Goal: Transaction & Acquisition: Purchase product/service

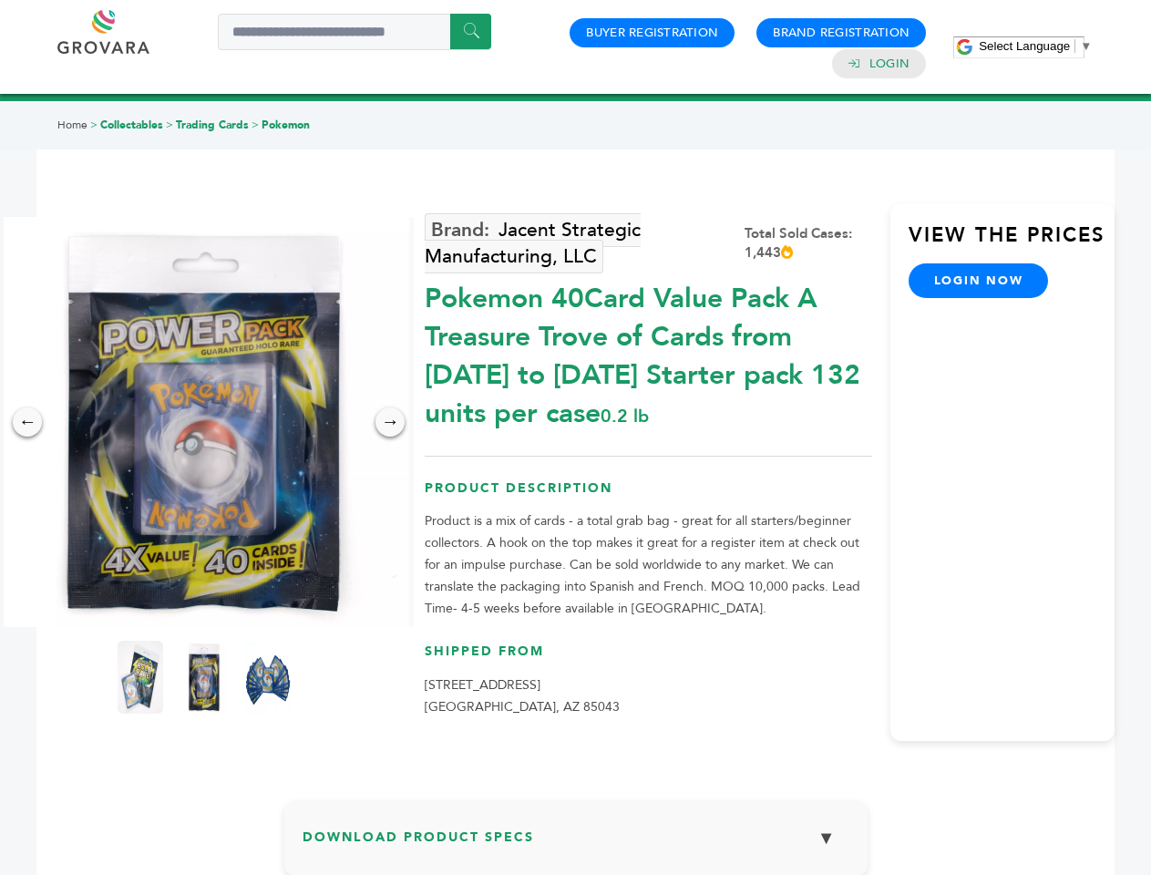
click at [1035, 46] on span "Select Language" at bounding box center [1023, 46] width 91 height 14
click at [204, 422] on img at bounding box center [204, 422] width 410 height 410
click at [0, 0] on div "×" at bounding box center [0, 0] width 0 height 0
click at [390, 422] on div "→" at bounding box center [389, 421] width 29 height 29
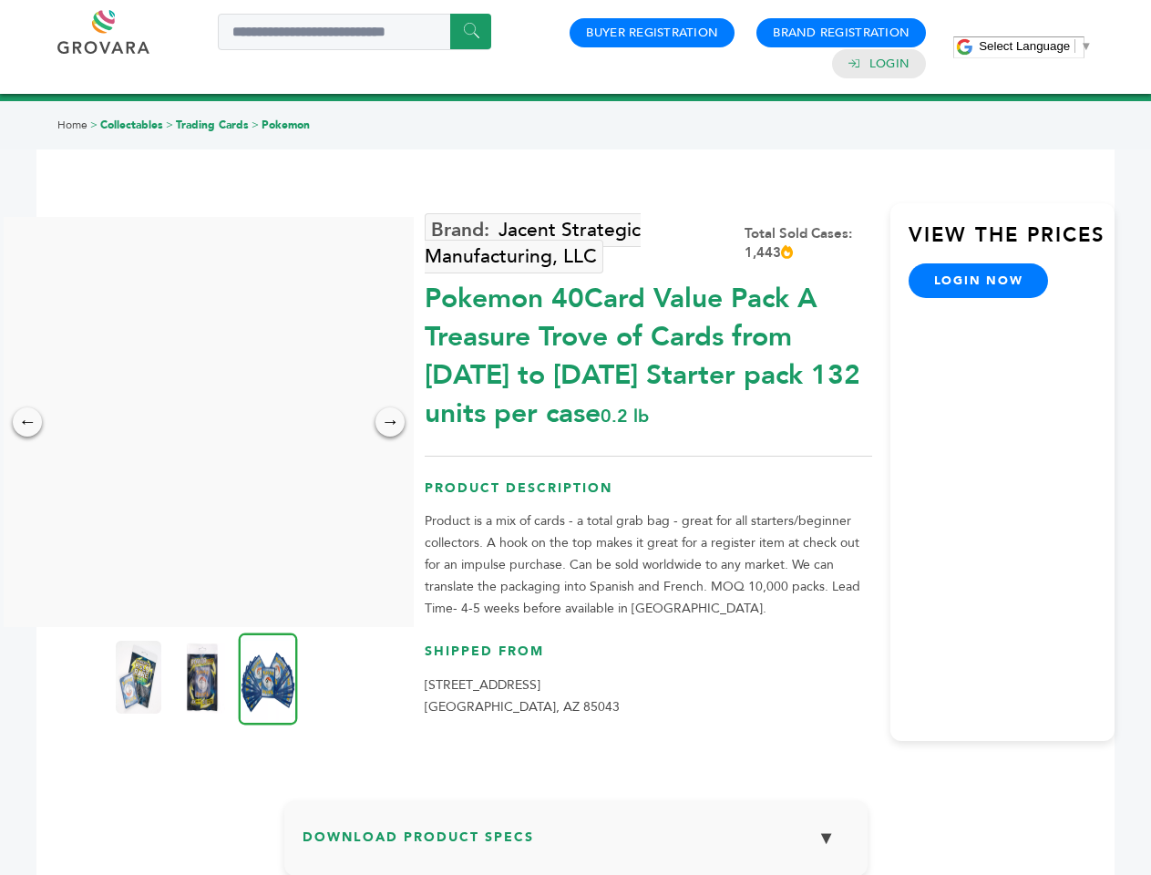
click at [140, 677] on img at bounding box center [139, 676] width 46 height 73
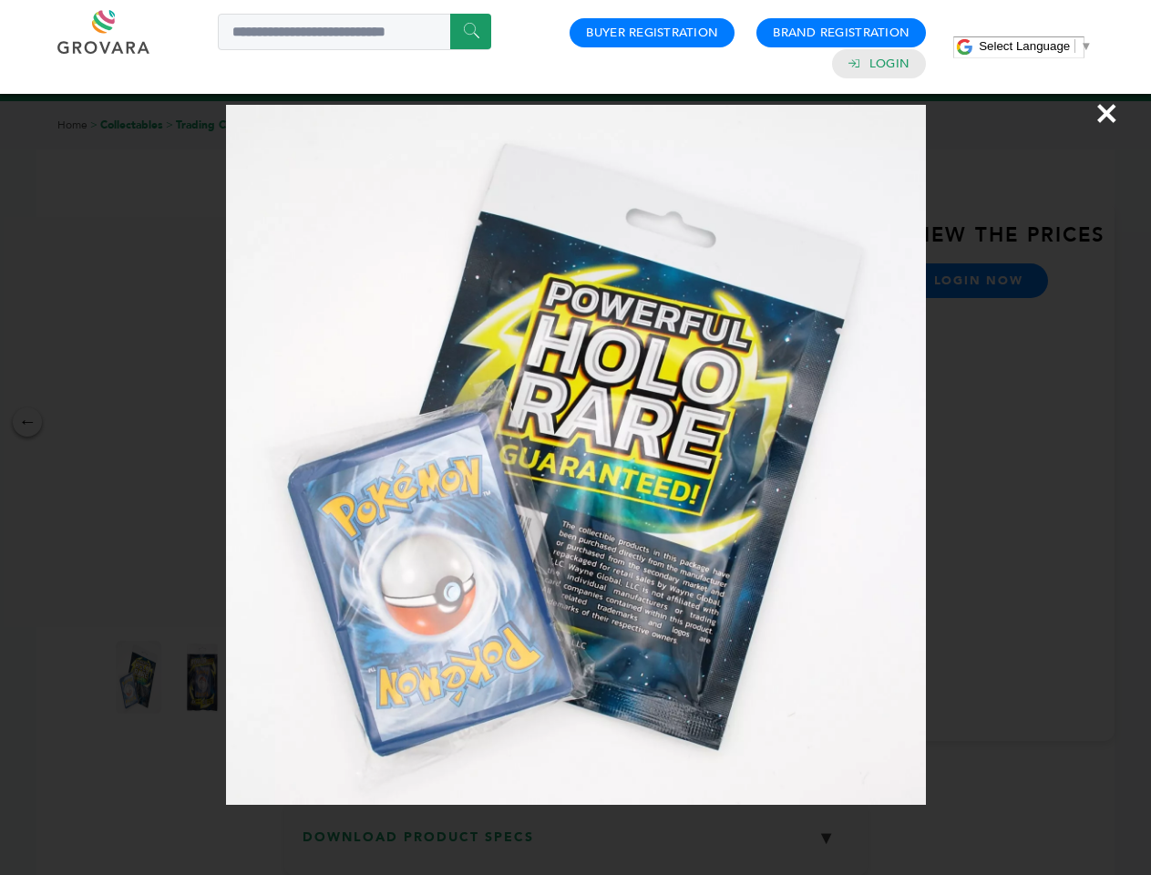
click at [204, 677] on div "×" at bounding box center [575, 437] width 1151 height 875
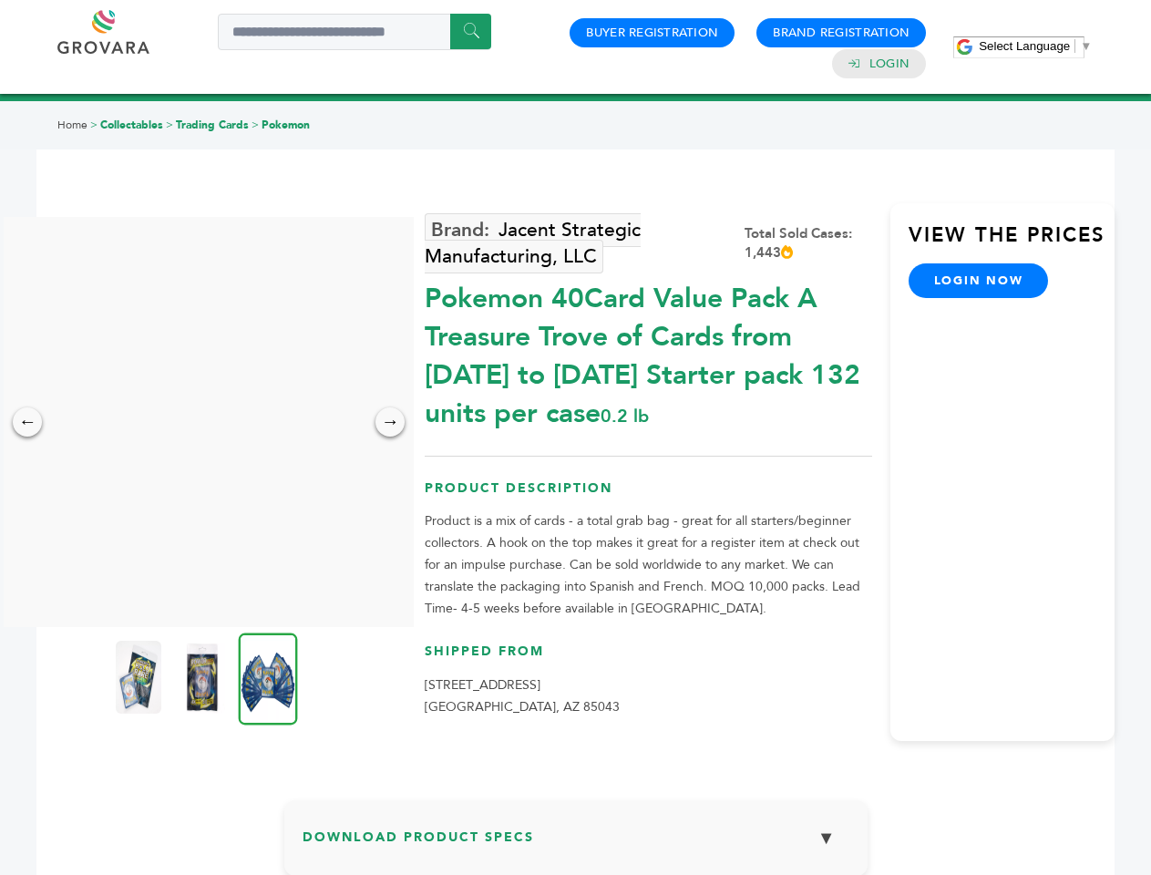
click at [268, 677] on img at bounding box center [268, 678] width 59 height 92
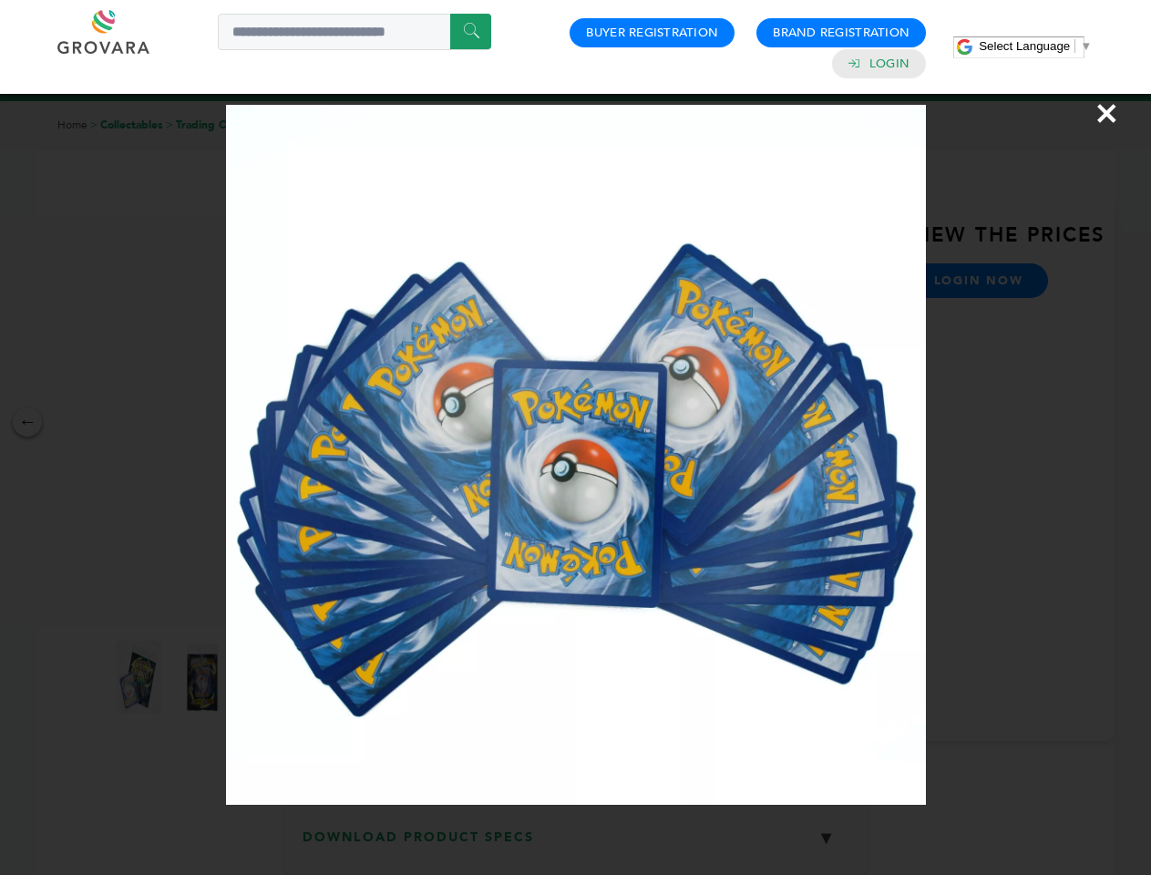
click at [576, 845] on div "×" at bounding box center [575, 437] width 1151 height 875
